Goal: Information Seeking & Learning: Learn about a topic

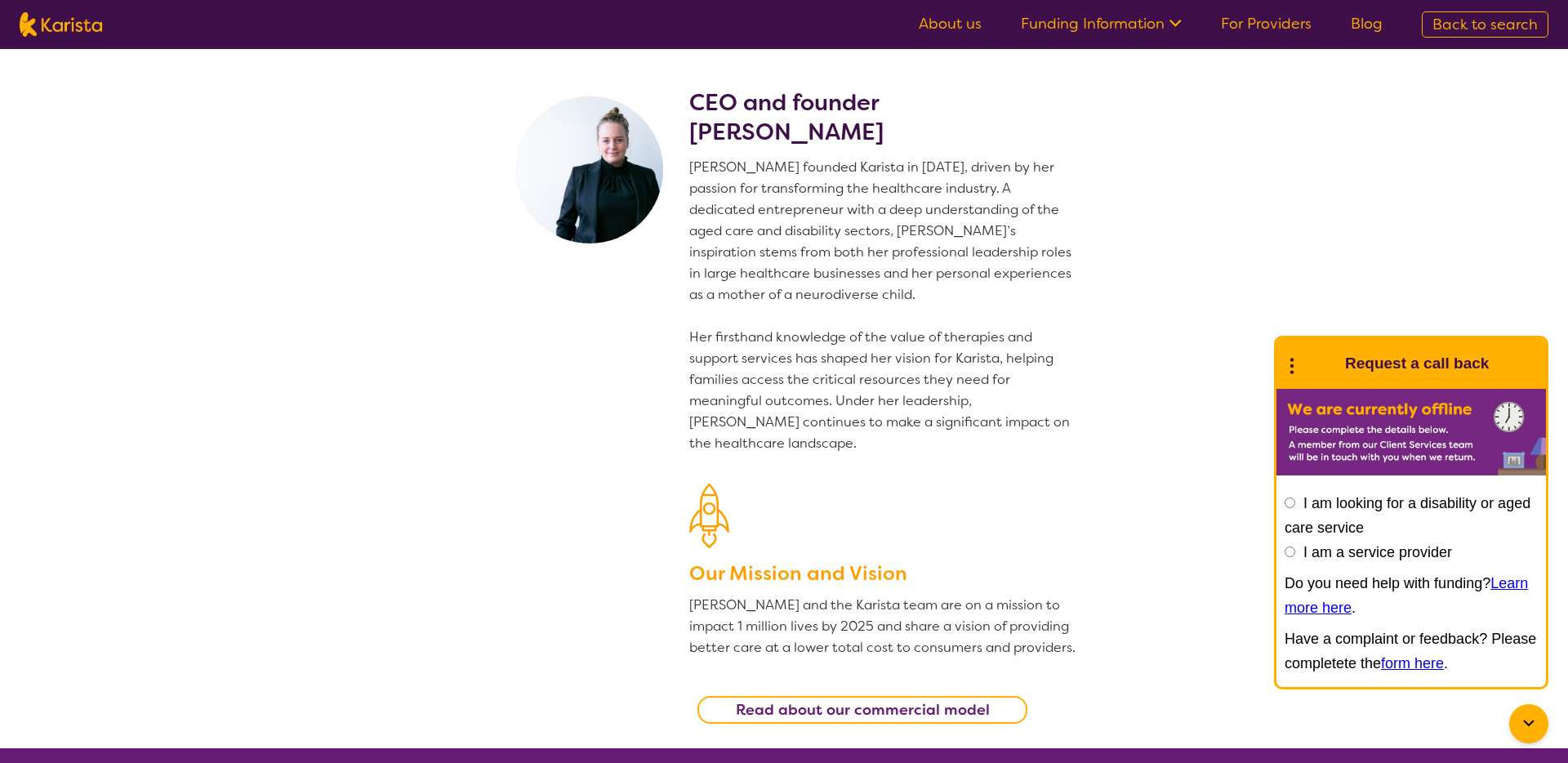
click at [809, 379] on p "[PERSON_NAME] founded Karista in [DATE], driven by her passion for transforming…" at bounding box center [883, 306] width 388 height 297
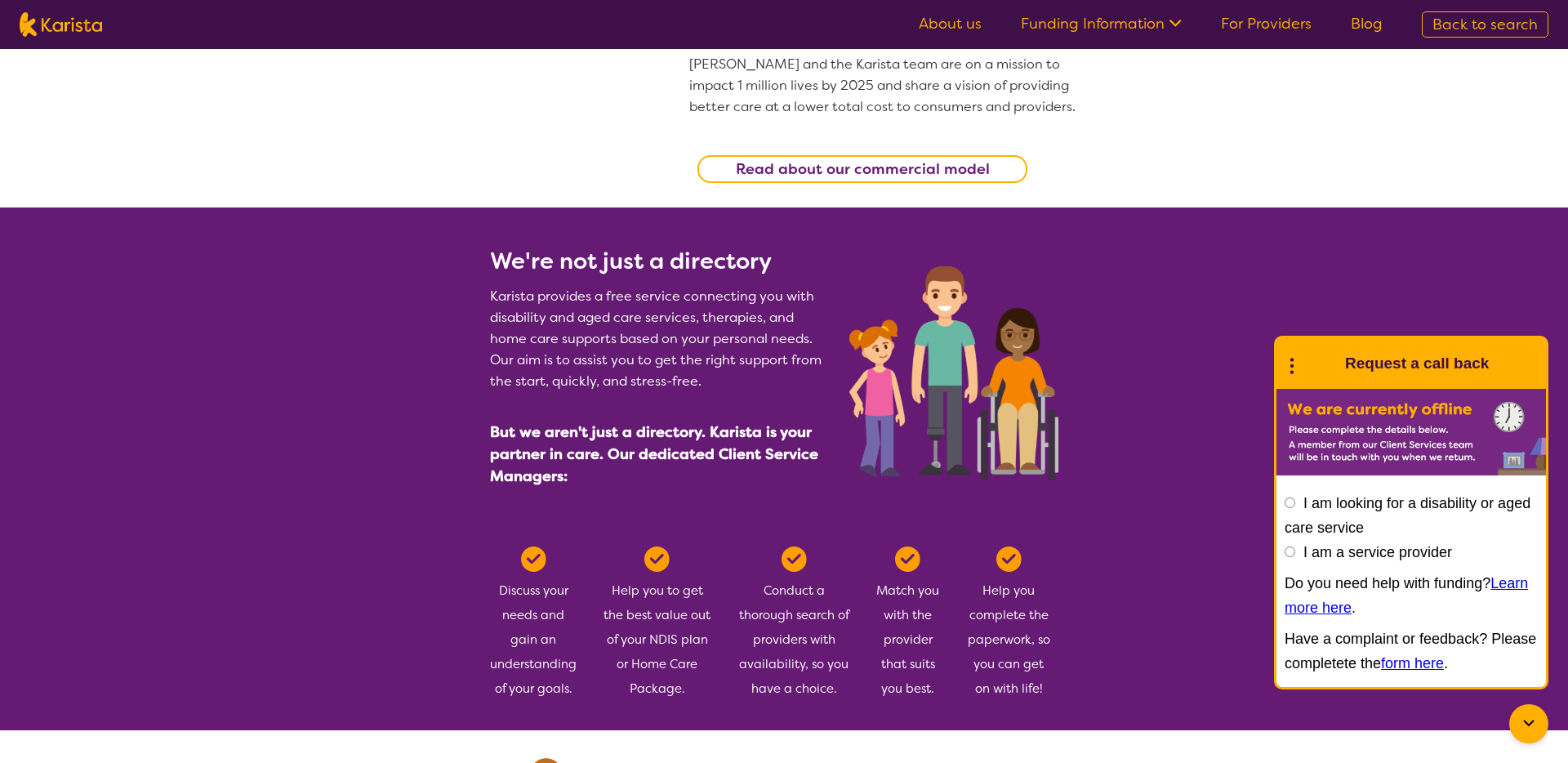
scroll to position [542, 0]
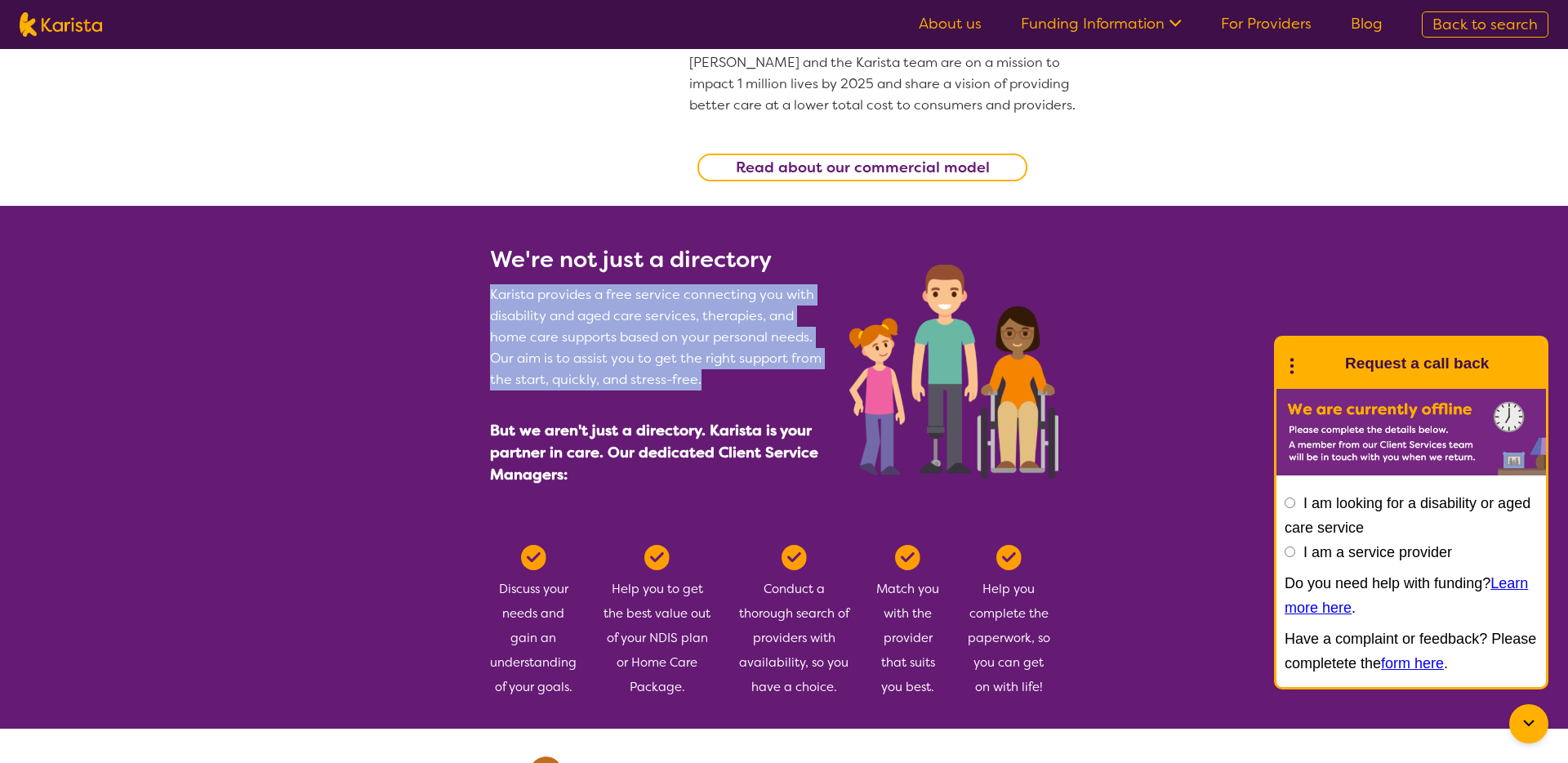
drag, startPoint x: 490, startPoint y: 296, endPoint x: 753, endPoint y: 384, distance: 277.3
click at [753, 384] on p "Karista provides a free service connecting you with disability and aged care se…" at bounding box center [659, 337] width 340 height 107
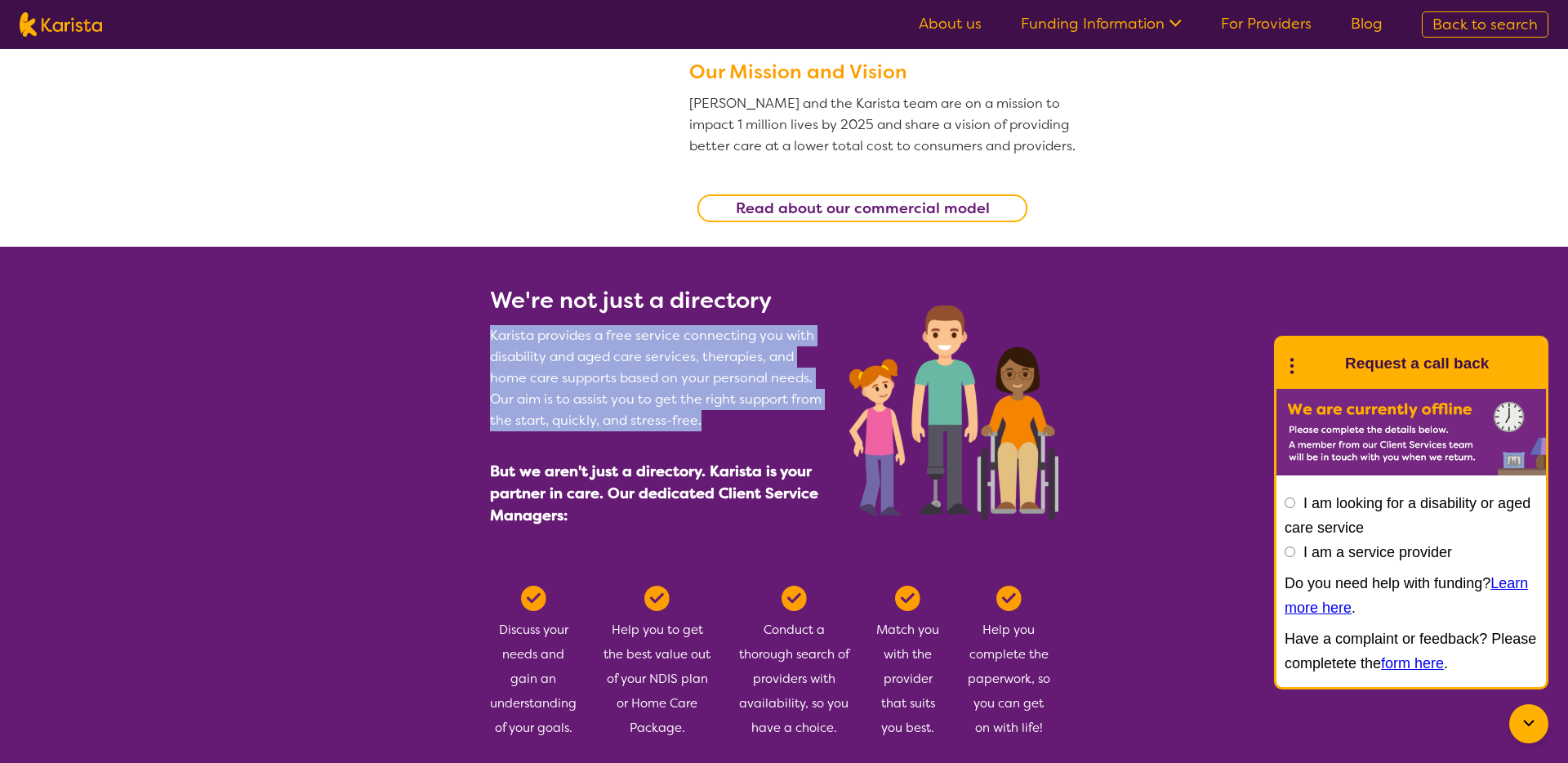
scroll to position [535, 0]
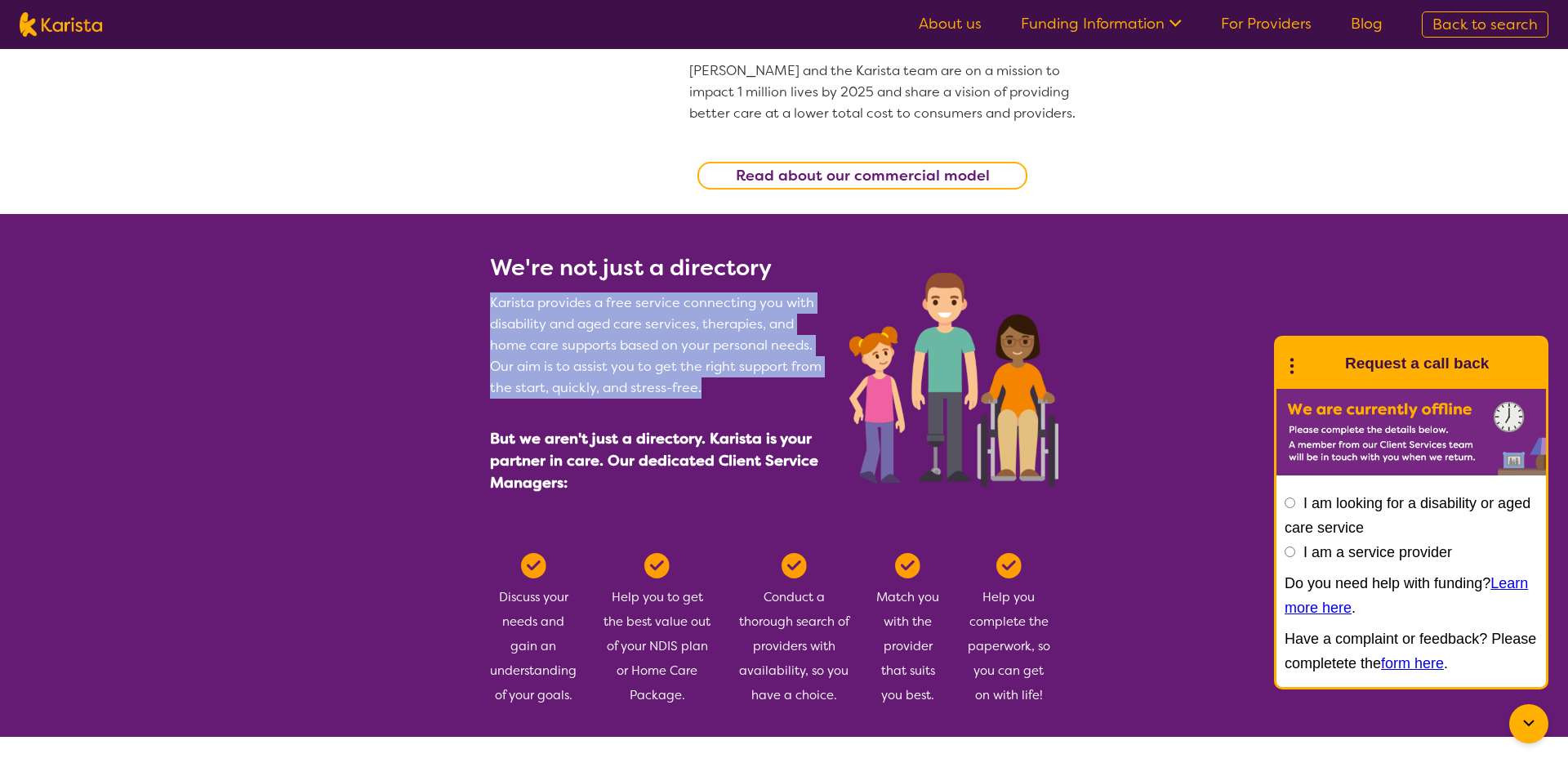
copy p "Karista provides a free service connecting you with disability and aged care se…"
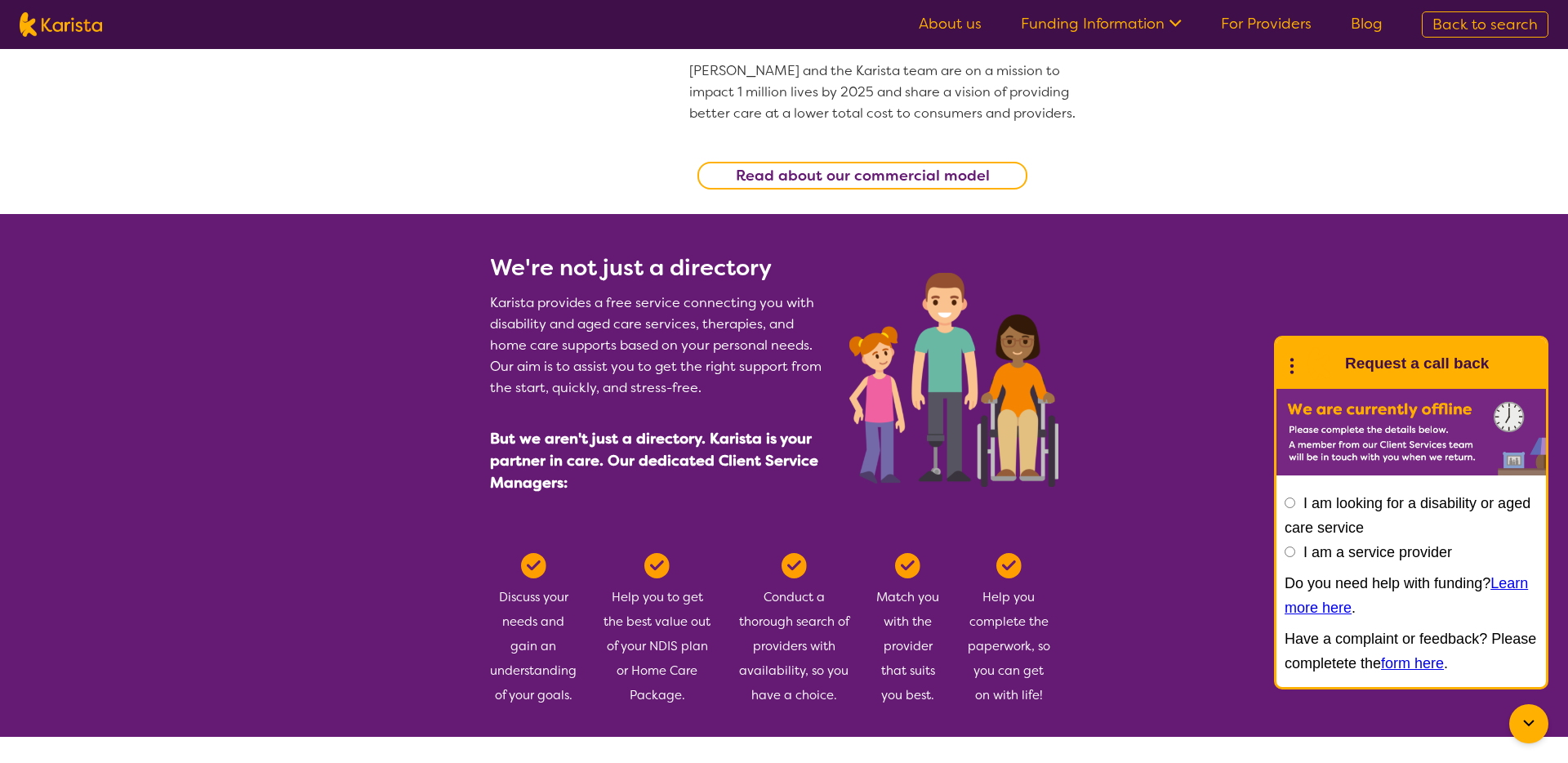
click at [531, 486] on span "But we aren't just a directory. Karista is your partner in care. Our dedicated …" at bounding box center [654, 461] width 328 height 64
drag, startPoint x: 564, startPoint y: 481, endPoint x: 607, endPoint y: 455, distance: 50.2
click at [608, 455] on span "But we aren't just a directory. Karista is your partner in care. Our dedicated …" at bounding box center [654, 461] width 328 height 64
copy span "Our dedicated Client Service Managers"
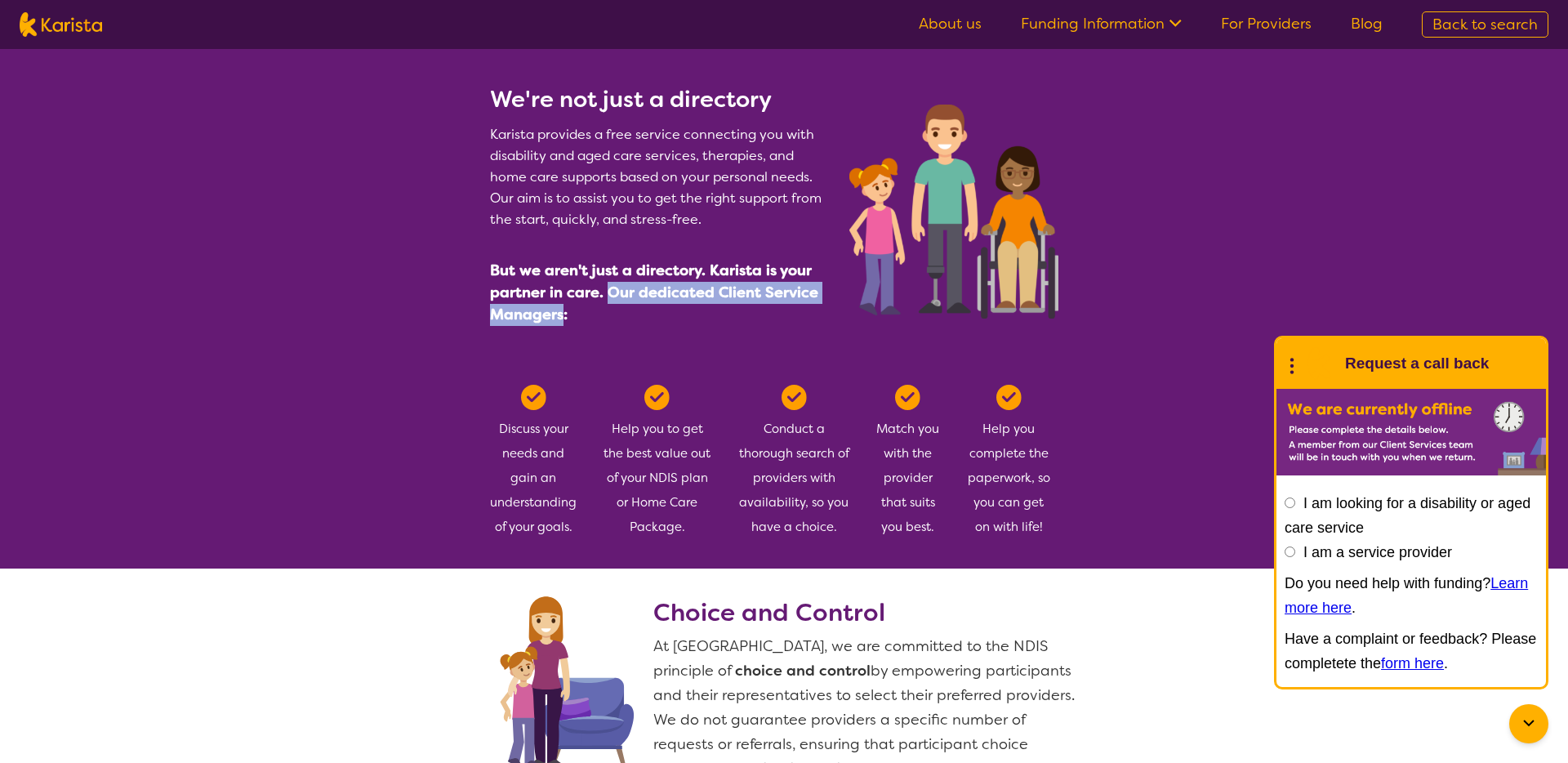
scroll to position [735, 0]
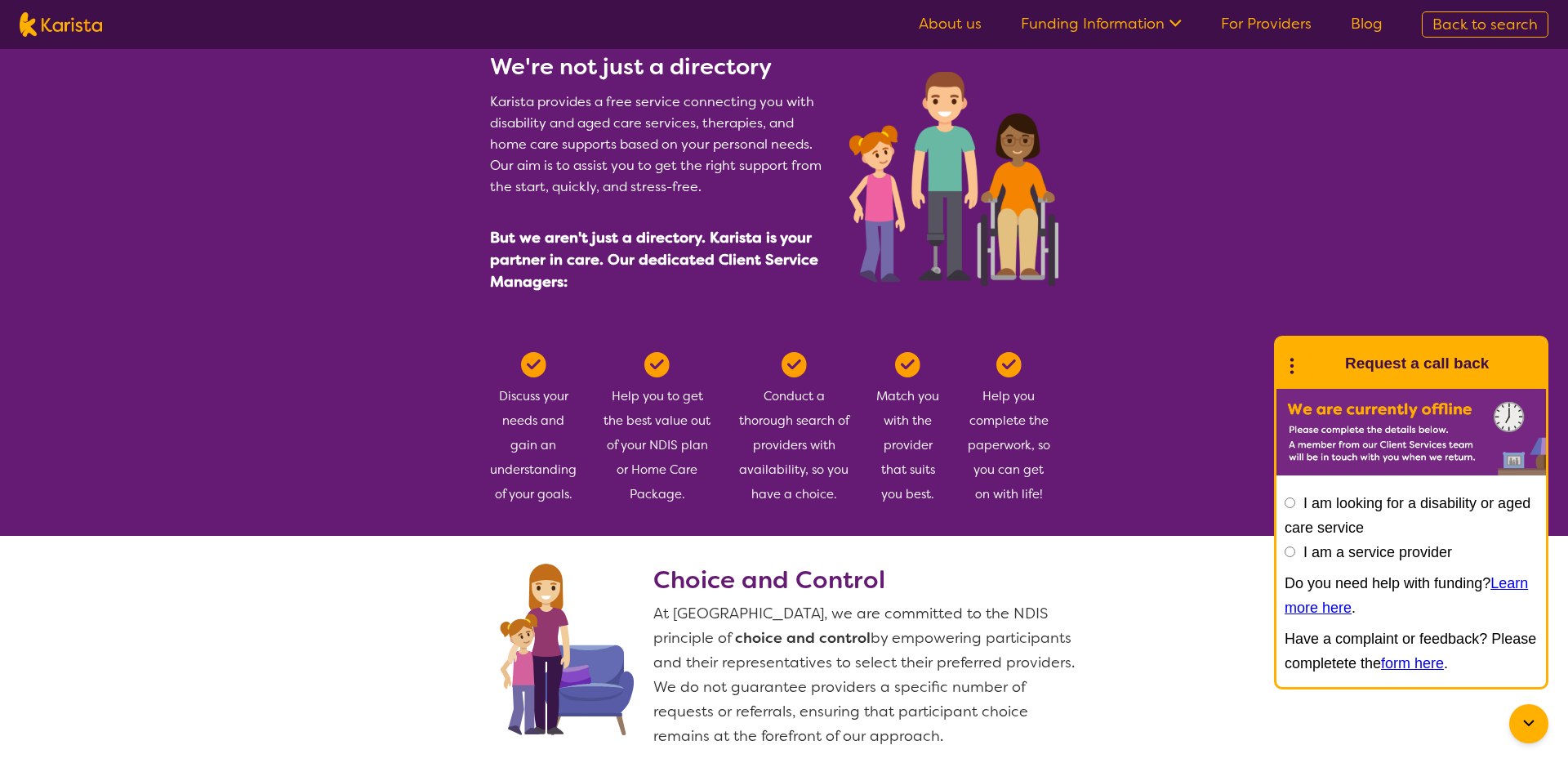
click at [998, 464] on div "Help you complete the paperwork, so you can get on with life!" at bounding box center [1008, 429] width 86 height 154
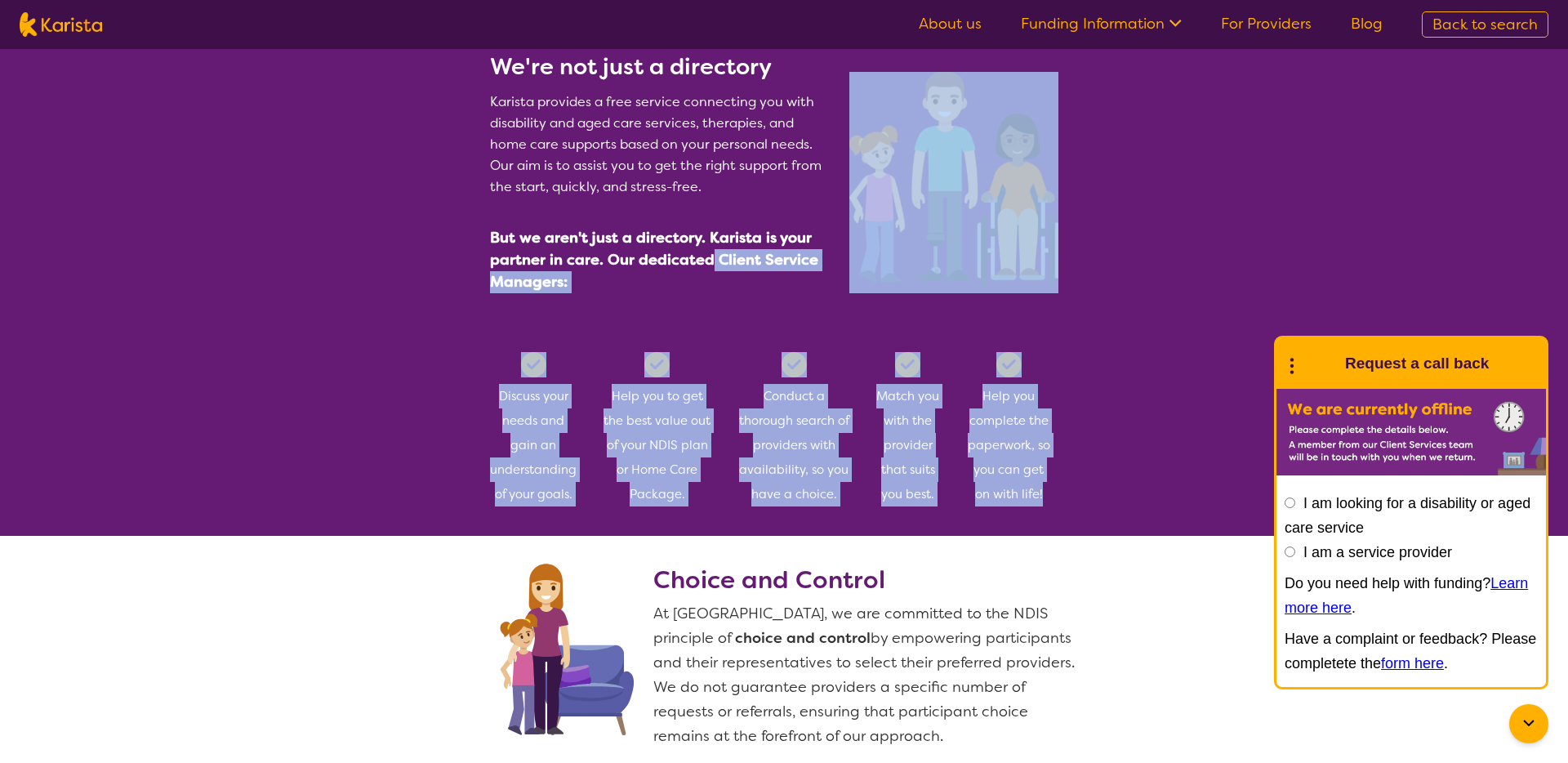
drag, startPoint x: 1055, startPoint y: 494, endPoint x: 706, endPoint y: 261, distance: 419.6
click at [706, 261] on section "We're not just a directory Karista provides a free service connecting you with …" at bounding box center [784, 274] width 1568 height 523
copy section "Client Service Managers: Discuss your needs and gain an understanding of your g…"
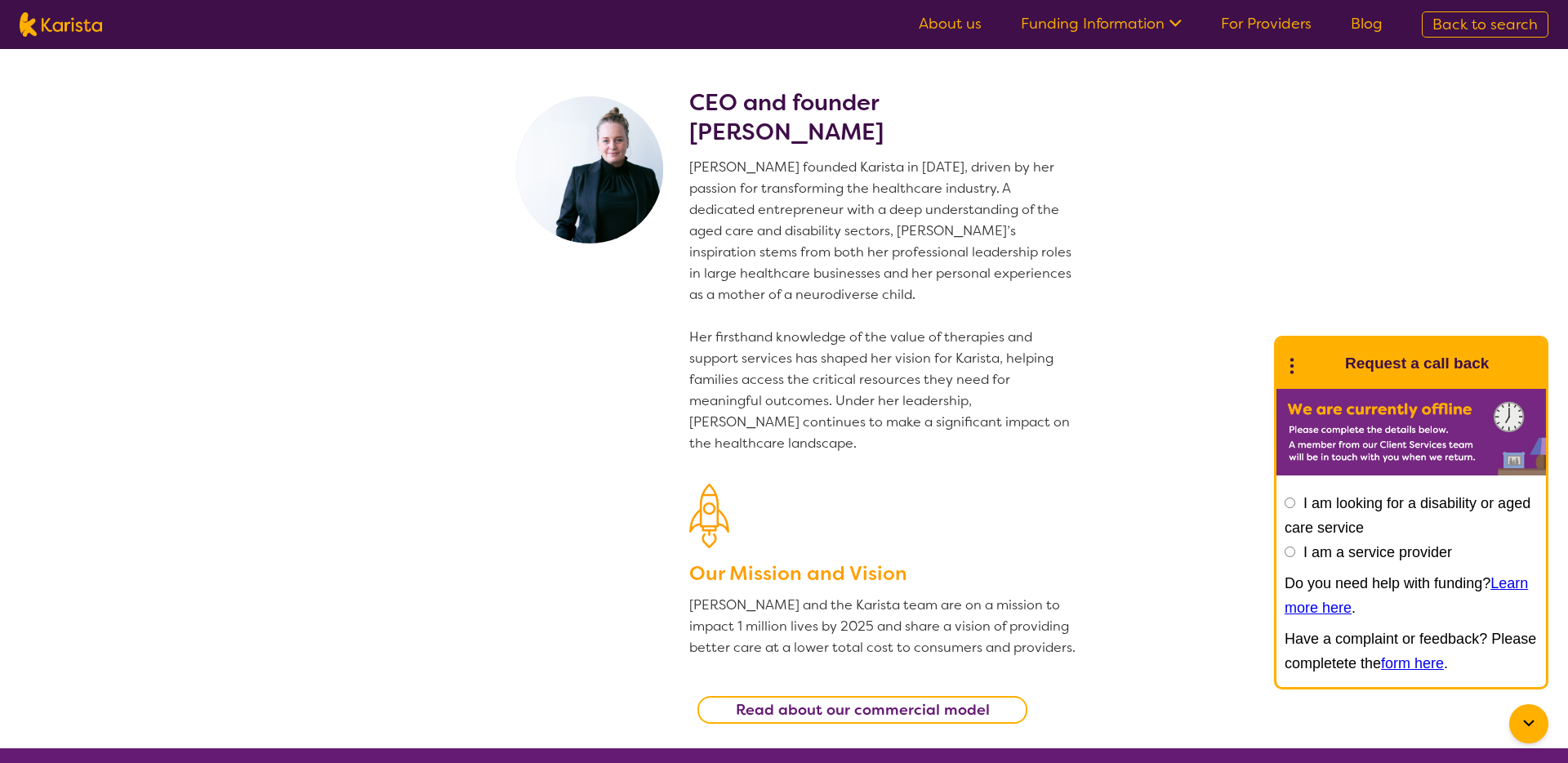
scroll to position [0, 0]
click at [778, 294] on p "[PERSON_NAME] founded Karista in [DATE], driven by her passion for transforming…" at bounding box center [883, 306] width 388 height 297
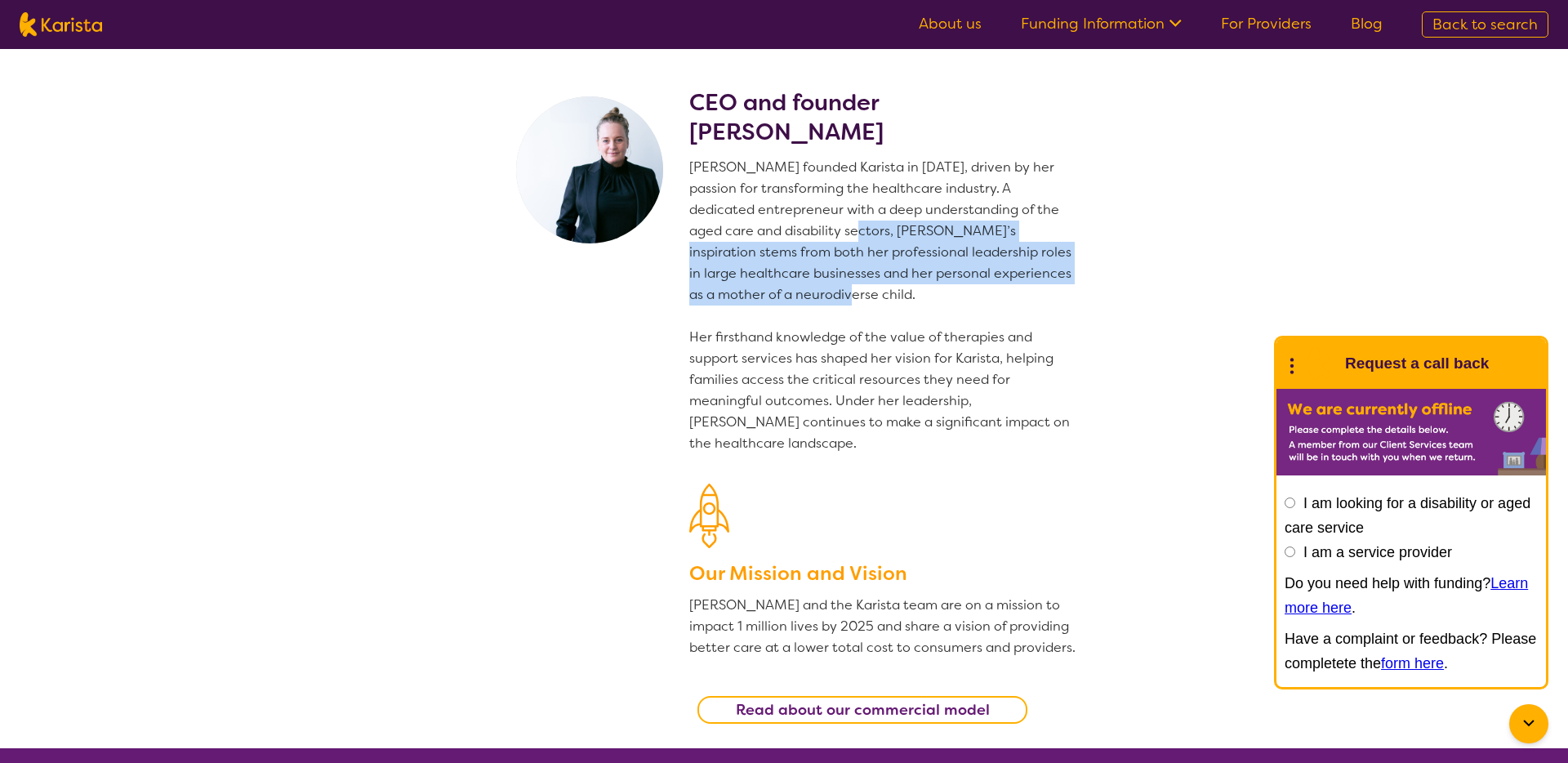
drag, startPoint x: 830, startPoint y: 230, endPoint x: 852, endPoint y: 301, distance: 74.3
click at [852, 301] on p "[PERSON_NAME] founded Karista in [DATE], driven by her passion for transforming…" at bounding box center [883, 306] width 388 height 297
copy p "[PERSON_NAME]’s inspiration stems from both her professional leadership roles i…"
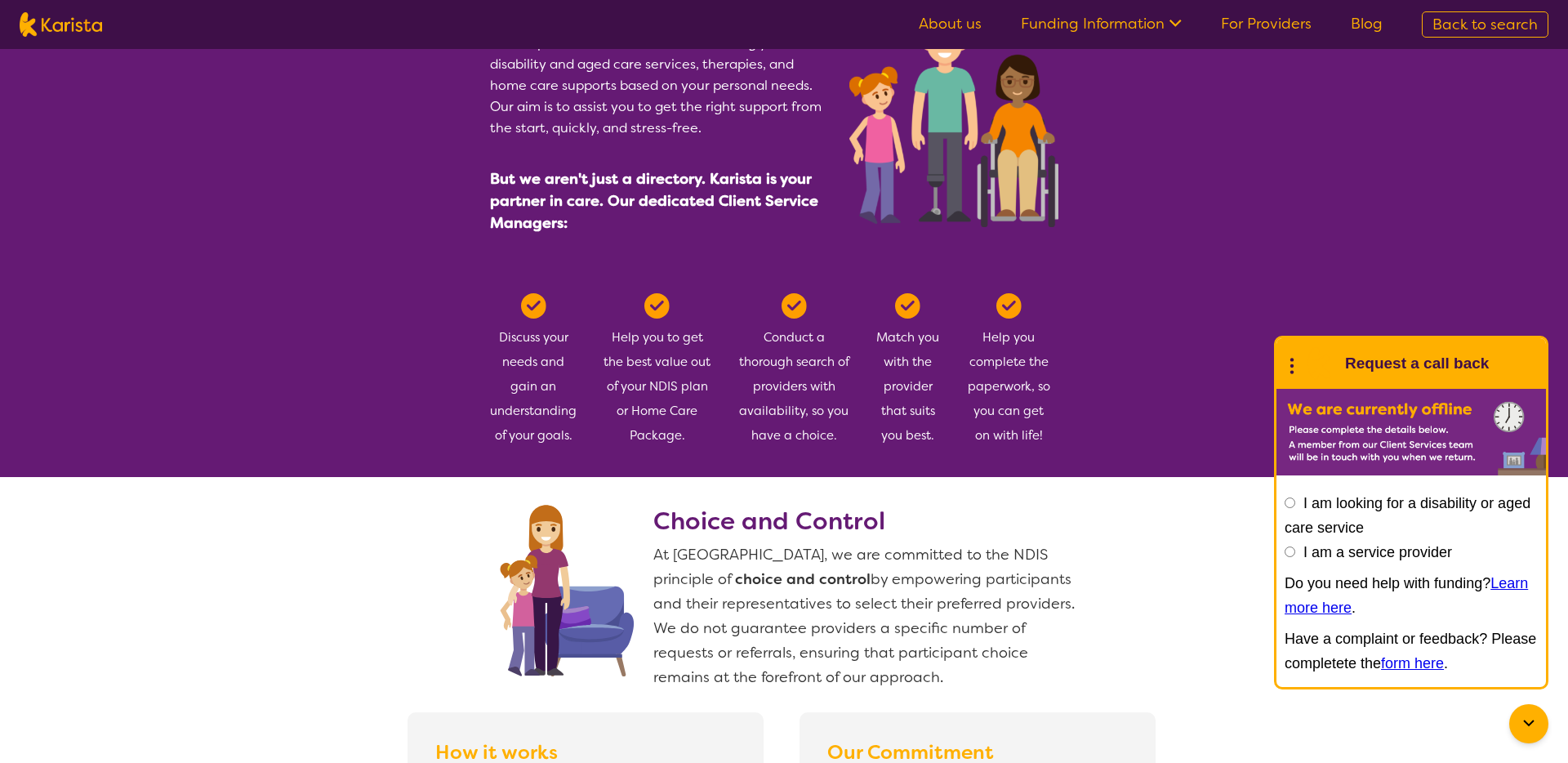
scroll to position [793, 0]
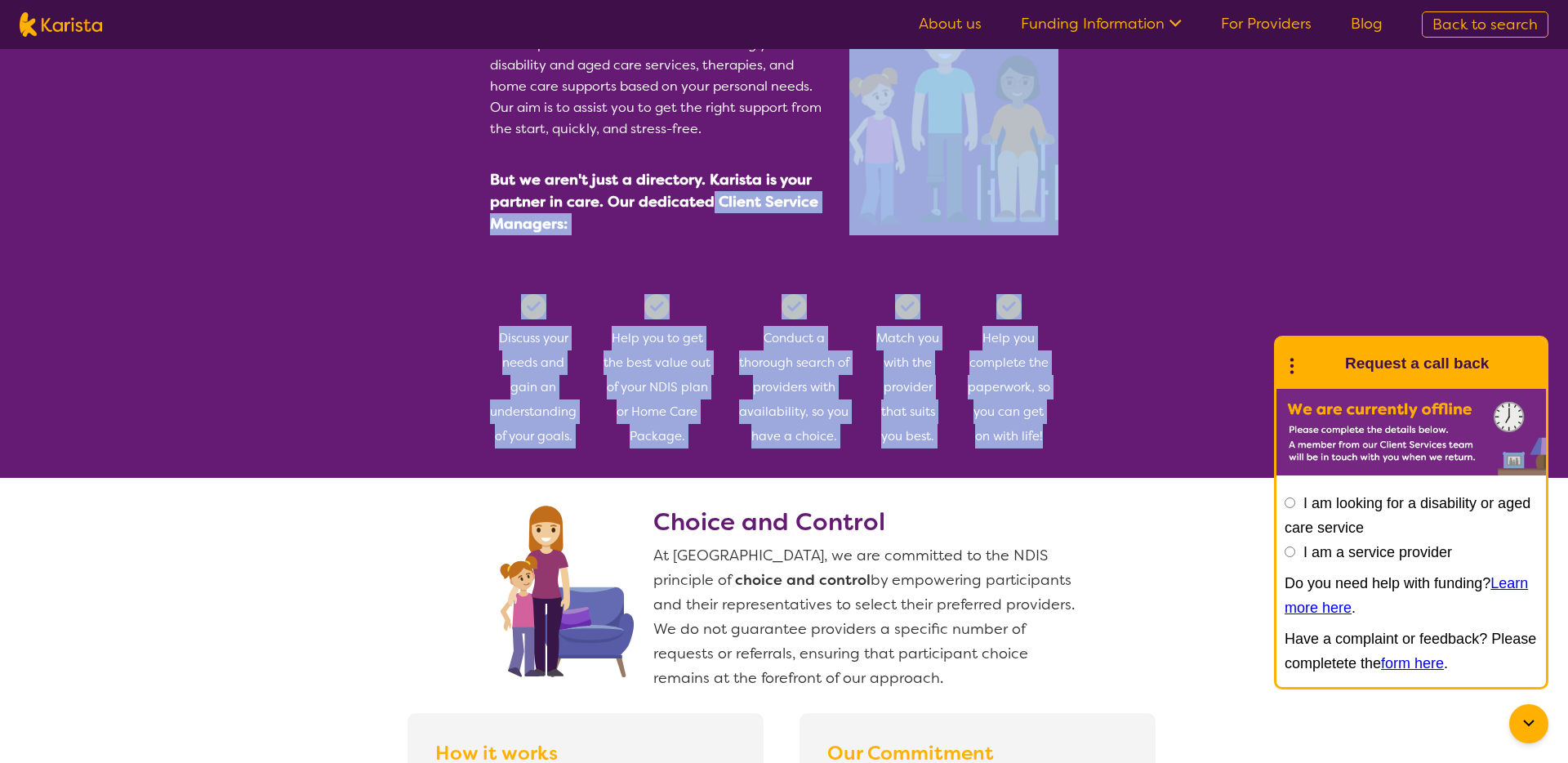
drag, startPoint x: 1065, startPoint y: 446, endPoint x: 709, endPoint y: 198, distance: 433.9
click at [709, 198] on section "We're not just a directory Karista provides a free service connecting you with …" at bounding box center [784, 216] width 1568 height 523
copy section "Client Service Managers: Discuss your needs and gain an understanding of your g…"
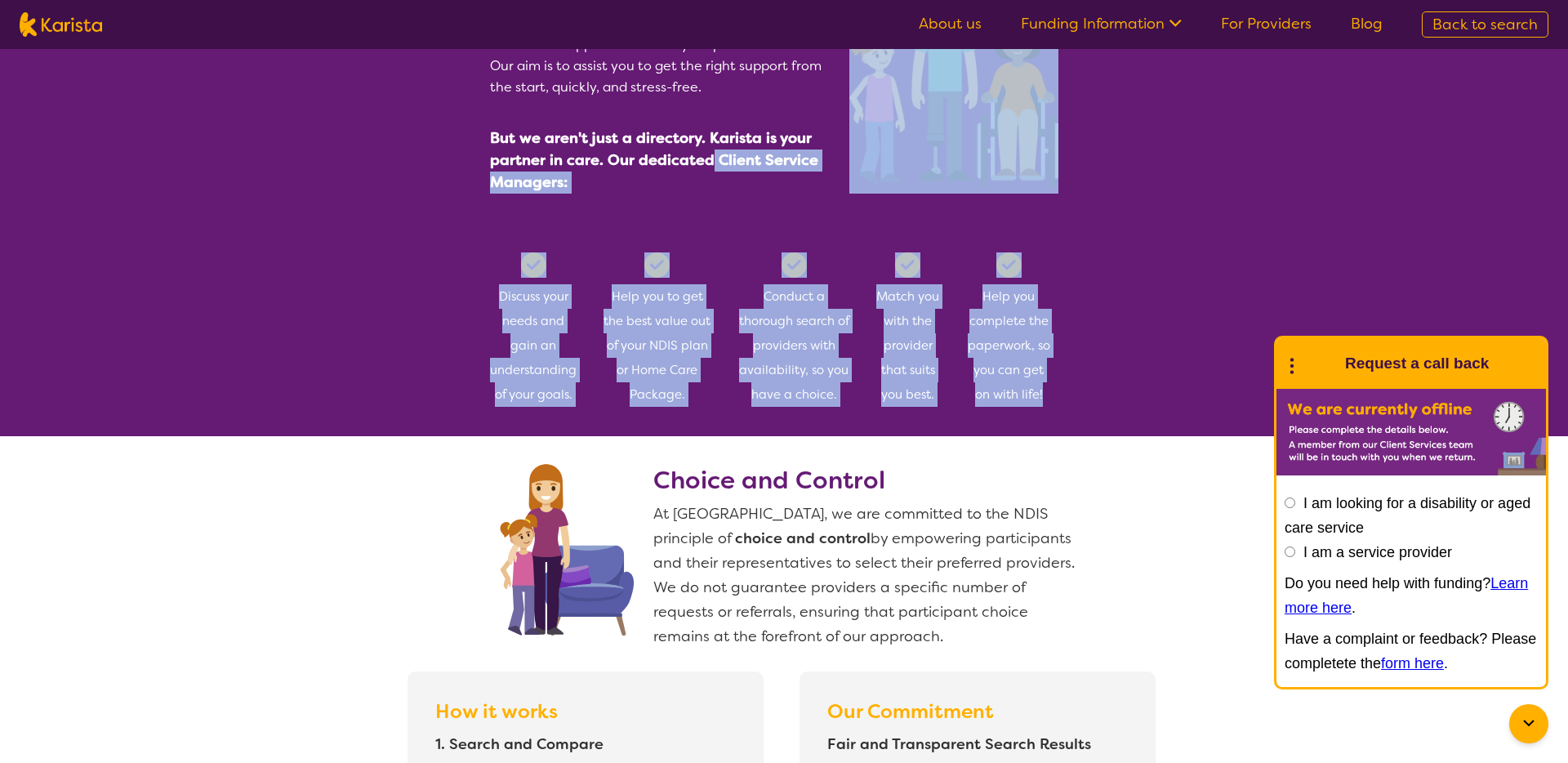
scroll to position [819, 0]
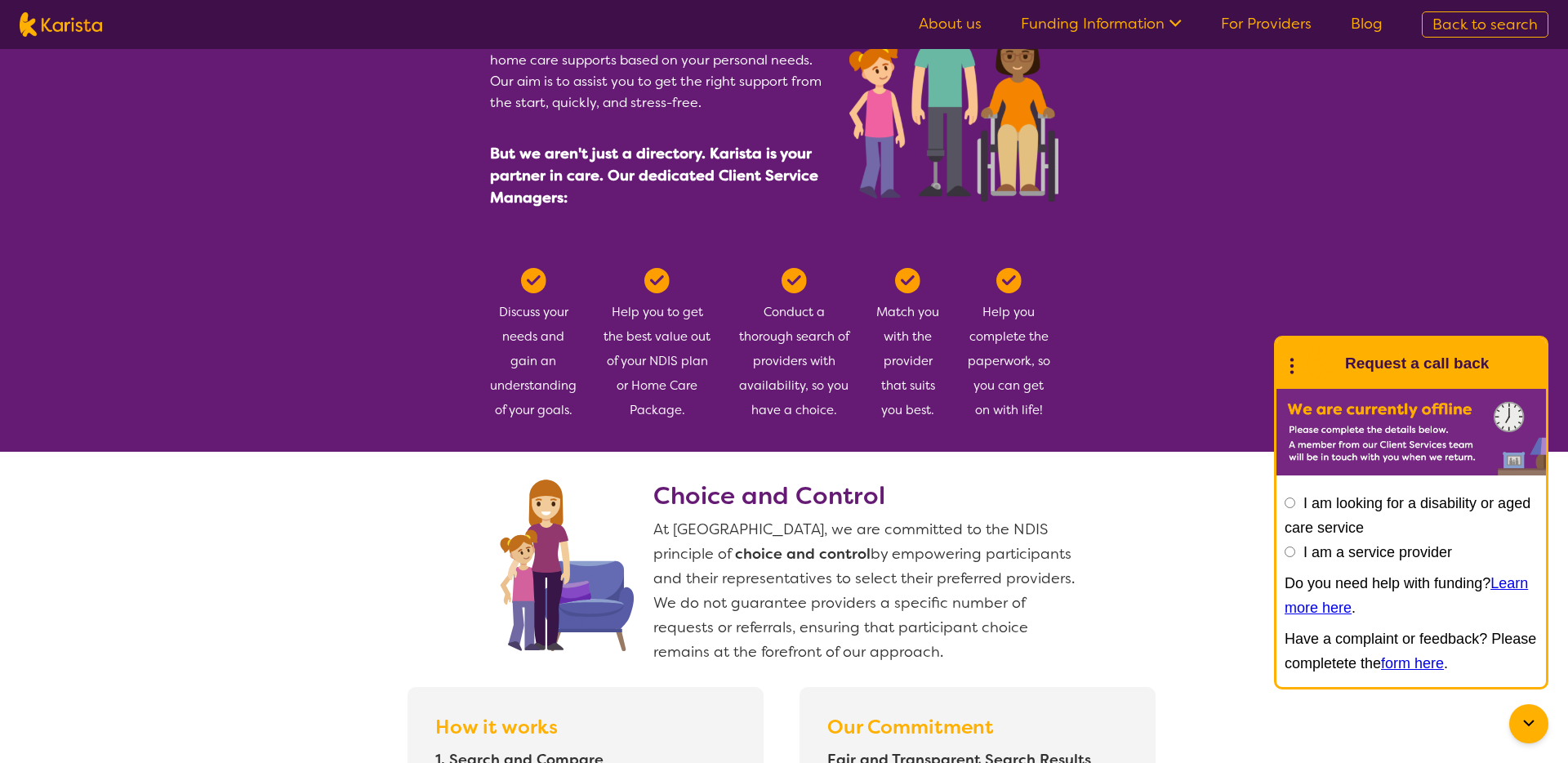
click at [726, 604] on span "At [GEOGRAPHIC_DATA], we are committed to the NDIS principle of choice and cont…" at bounding box center [864, 590] width 421 height 142
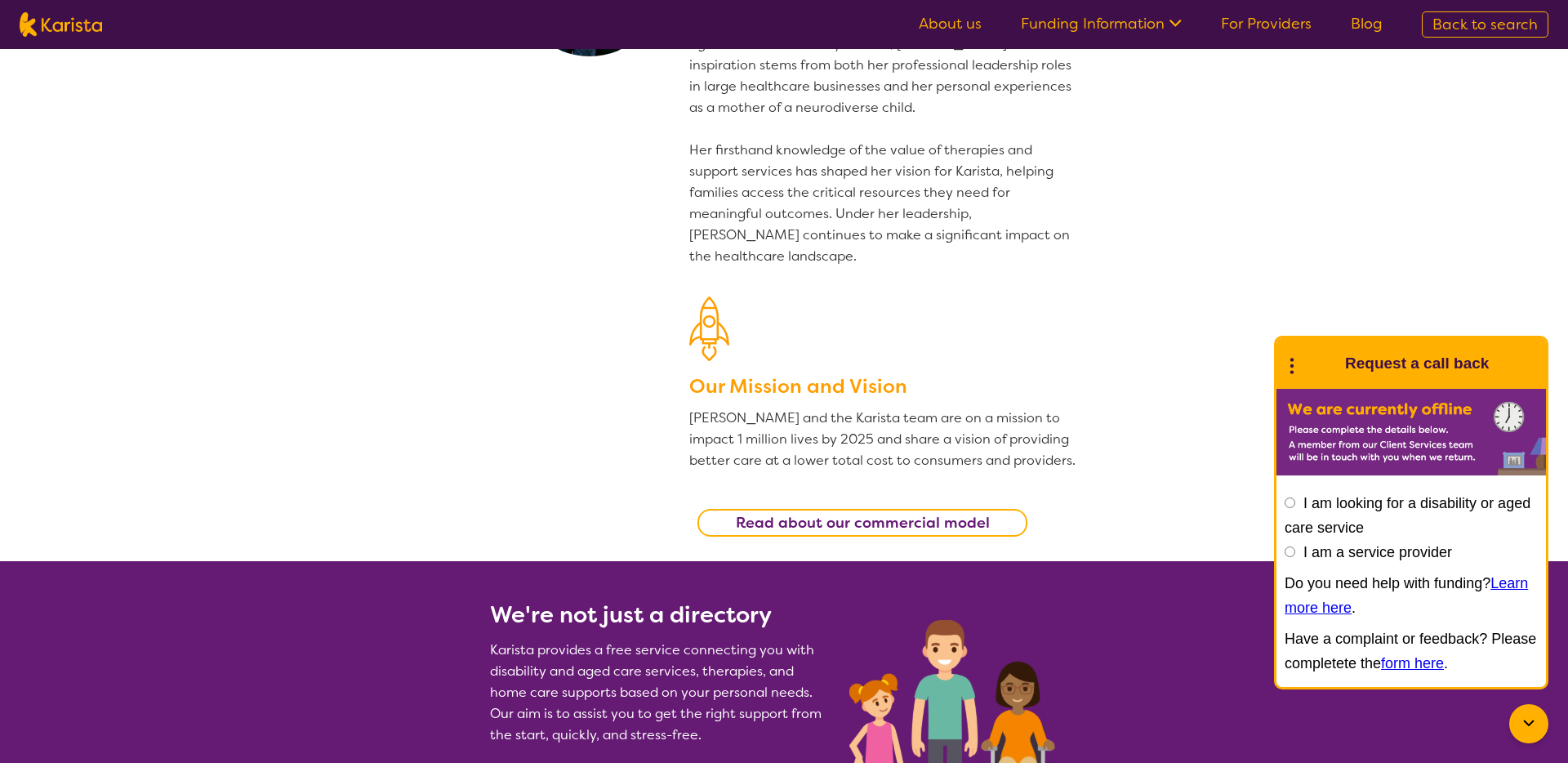
scroll to position [188, 0]
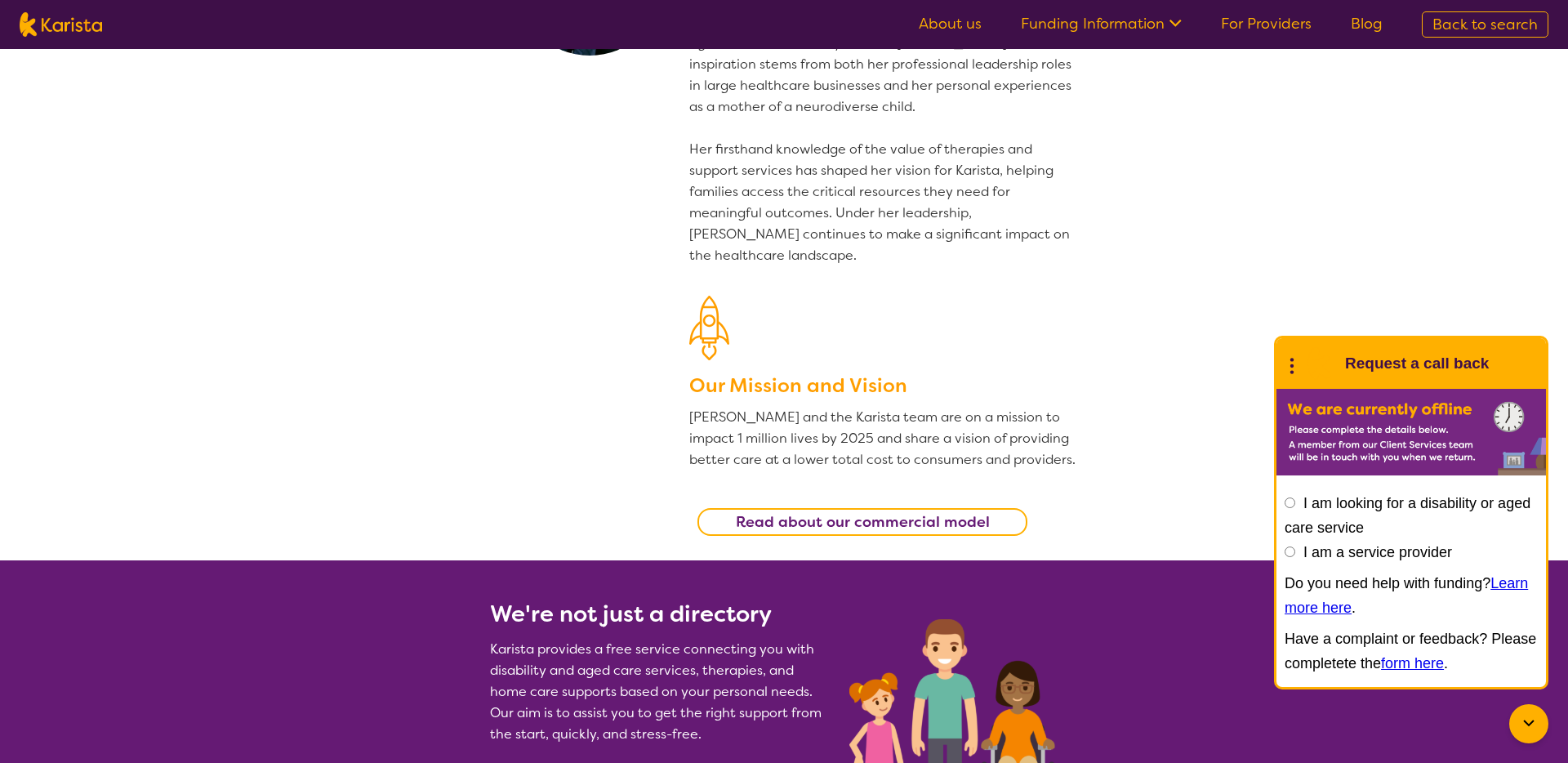
click at [885, 524] on b "Read about our commercial model" at bounding box center [862, 521] width 254 height 19
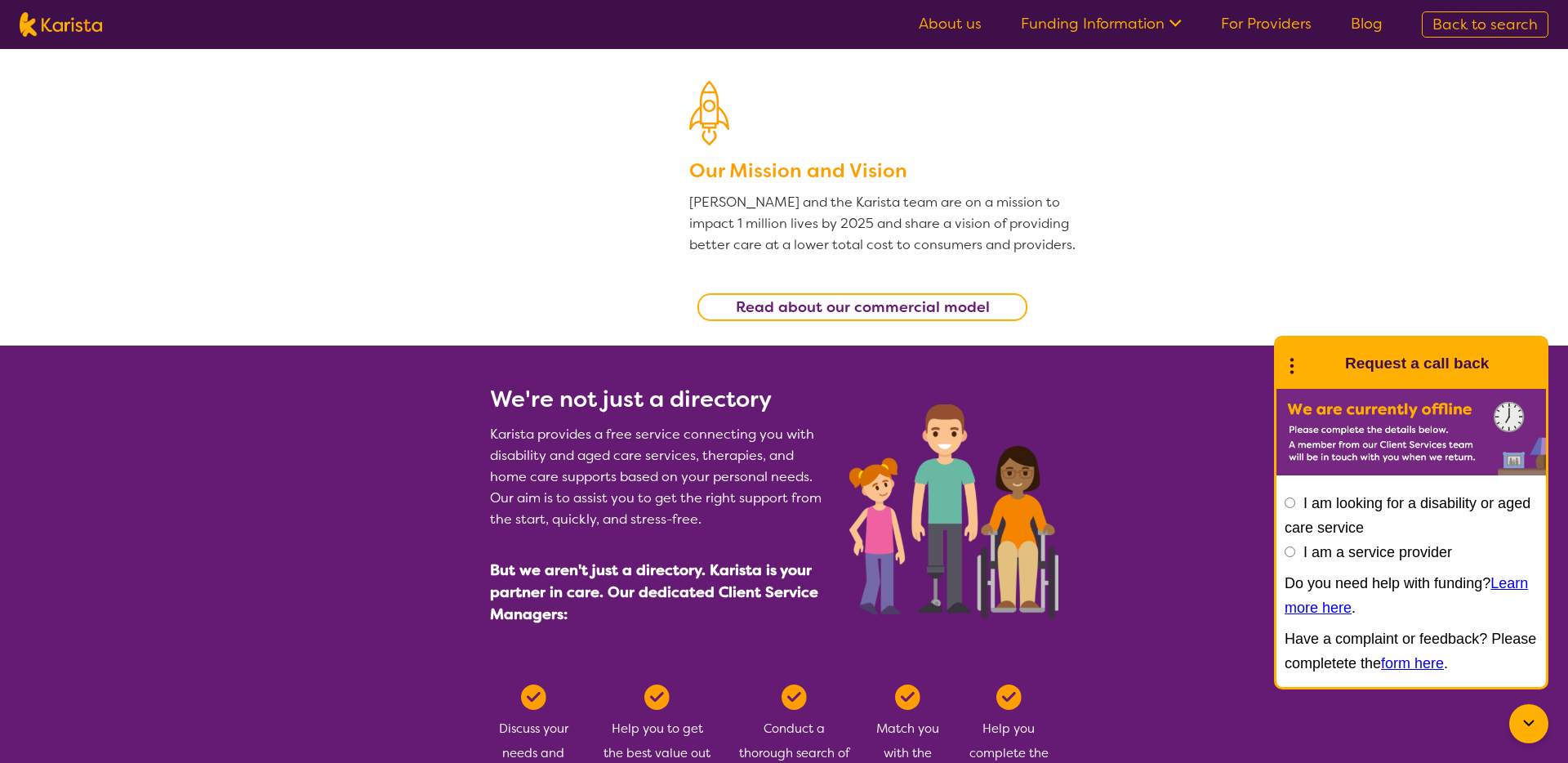
scroll to position [0, 0]
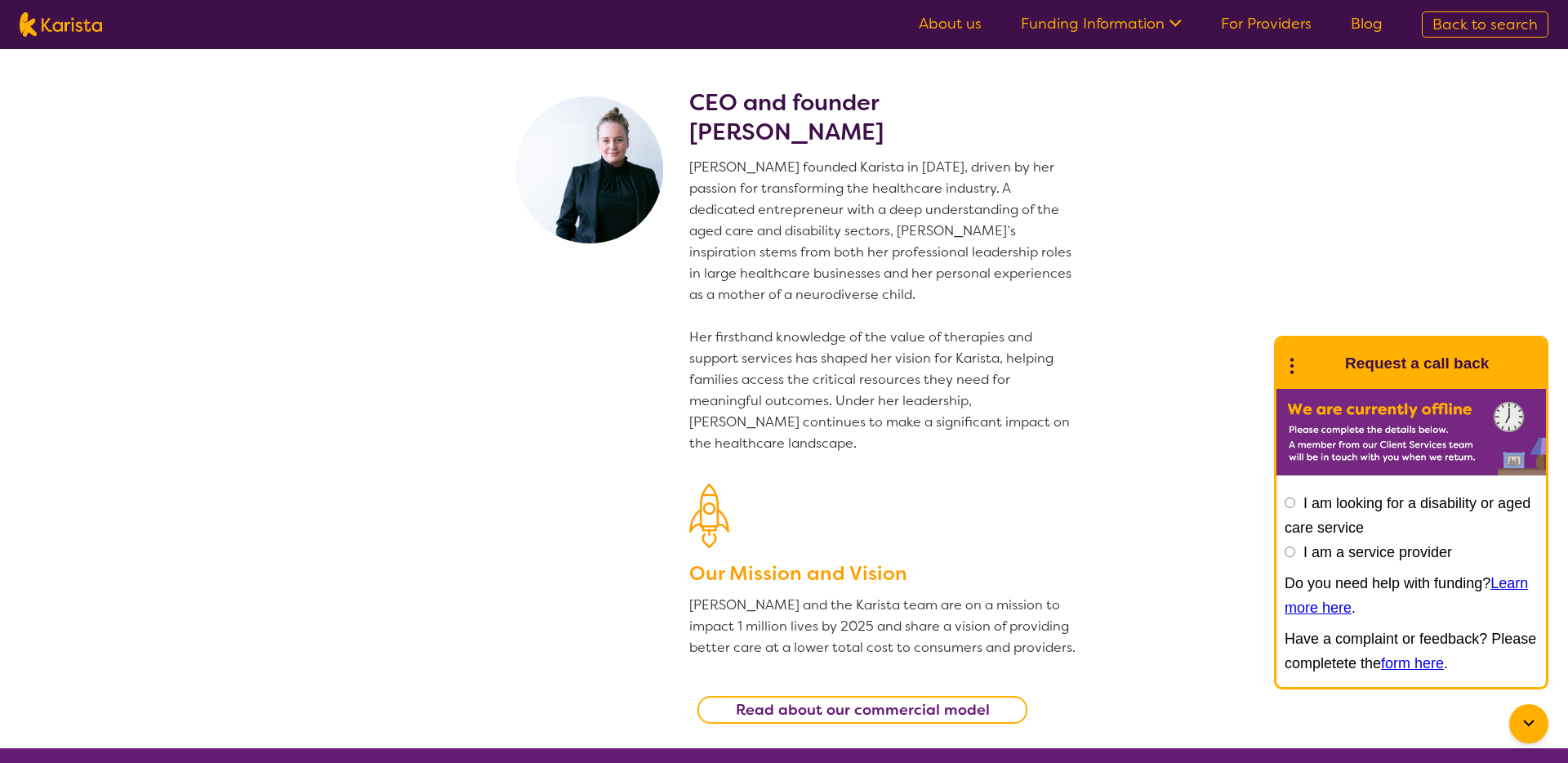
click at [1181, 24] on icon at bounding box center [1173, 22] width 17 height 17
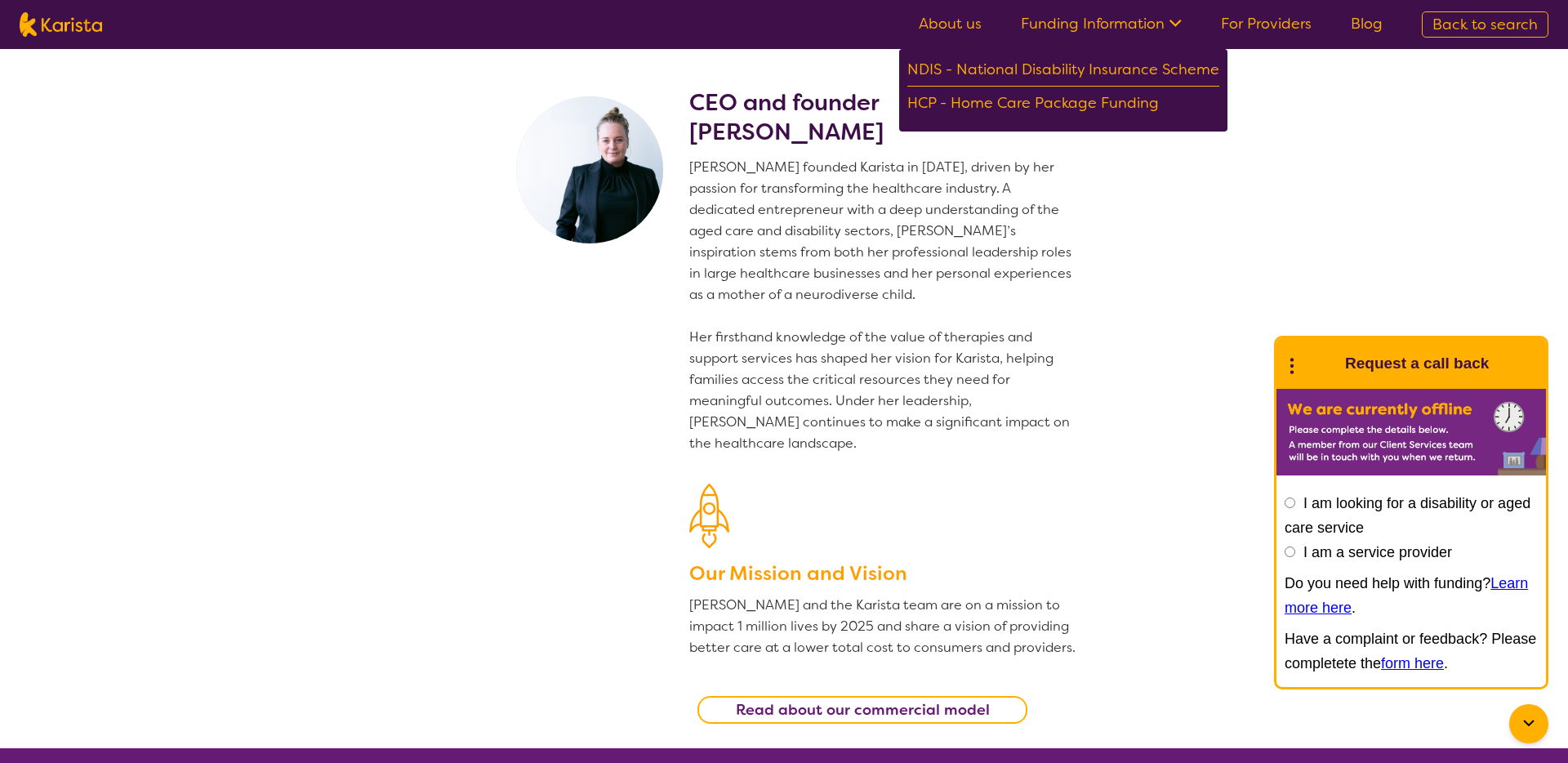
click at [1308, 123] on section "CEO and founder [PERSON_NAME] [PERSON_NAME] founded Karista in [DATE], driven b…" at bounding box center [784, 398] width 1568 height 699
click at [956, 204] on p "[PERSON_NAME] founded Karista in [DATE], driven by her passion for transforming…" at bounding box center [883, 306] width 388 height 297
